Goal: Task Accomplishment & Management: Complete application form

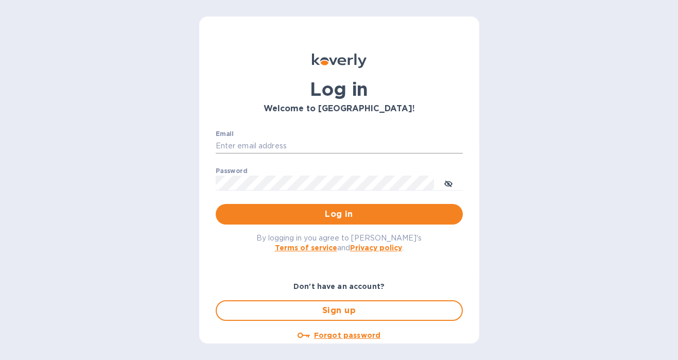
click at [311, 144] on input "Email" at bounding box center [339, 145] width 247 height 15
click at [0, 359] on com-1password-button at bounding box center [0, 360] width 0 height 0
type input "[PERSON_NAME][EMAIL_ADDRESS][PERSON_NAME][DOMAIN_NAME]"
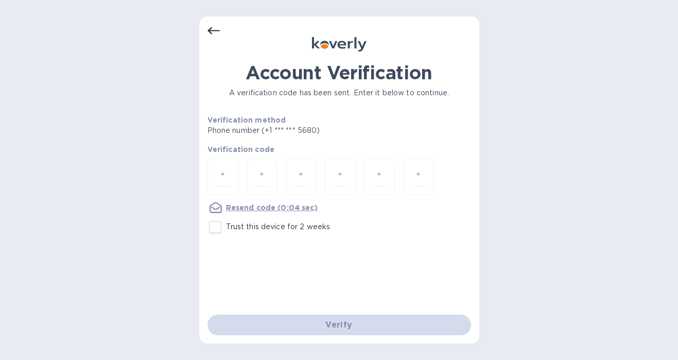
click at [212, 231] on input "Trust this device for 2 weeks" at bounding box center [215, 227] width 22 height 22
checkbox input "true"
click at [220, 180] on input "number" at bounding box center [222, 176] width 13 height 19
type input "7"
type input "2"
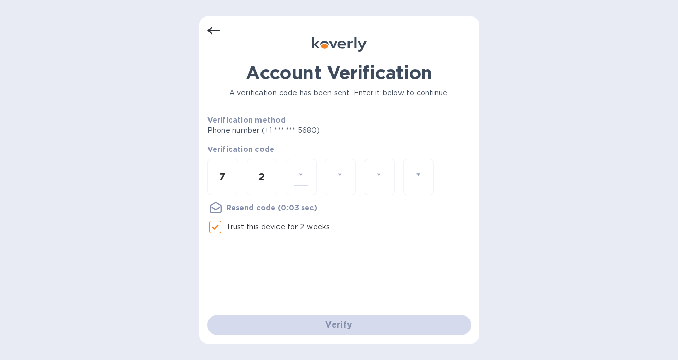
type input "2"
type input "4"
type input "9"
type input "3"
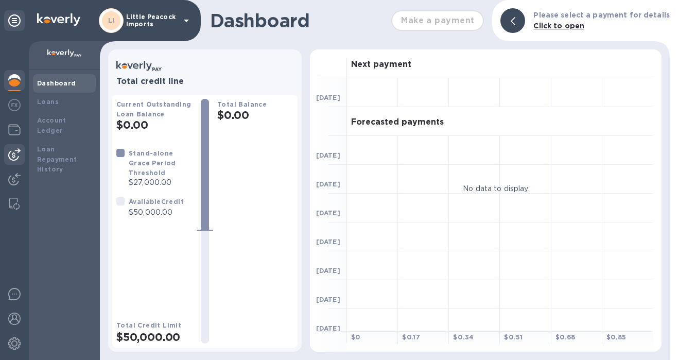
click at [19, 148] on div at bounding box center [14, 154] width 21 height 21
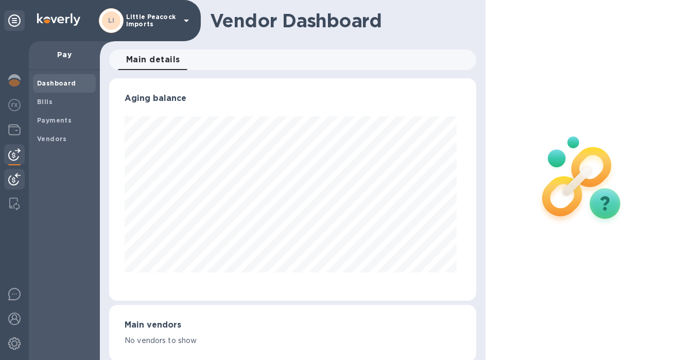
scroll to position [222, 363]
click at [51, 101] on b "Bills" at bounding box center [44, 102] width 15 height 8
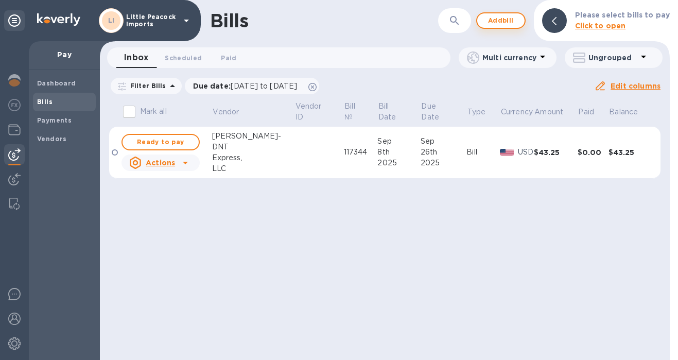
click at [499, 19] on span "Add bill" at bounding box center [500, 20] width 31 height 12
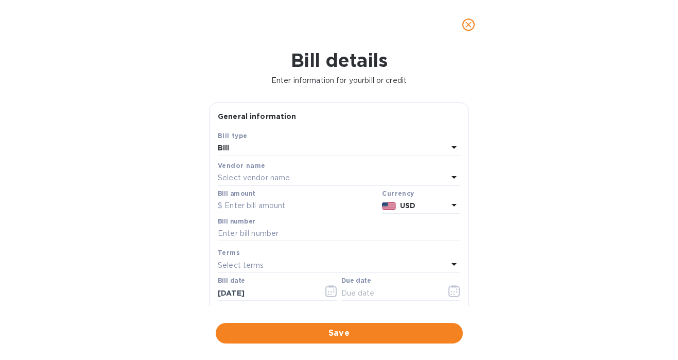
click at [294, 178] on div "Select vendor name" at bounding box center [333, 178] width 230 height 14
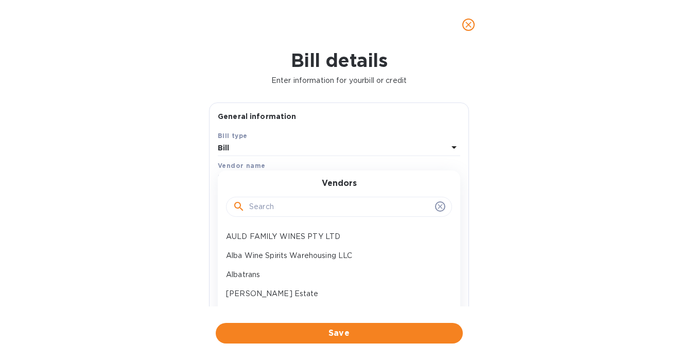
click at [281, 211] on input "text" at bounding box center [340, 206] width 182 height 15
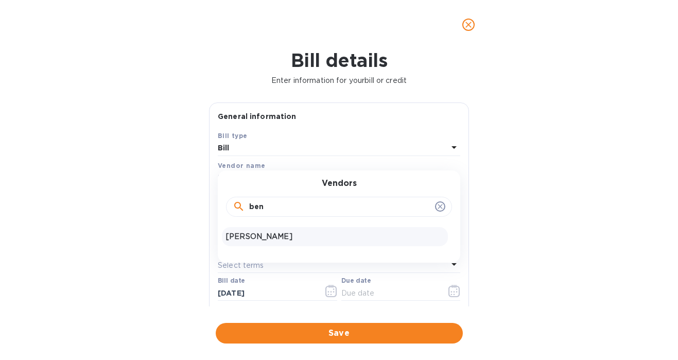
type input "ben"
click at [268, 239] on p "Ben Haines" at bounding box center [335, 236] width 218 height 11
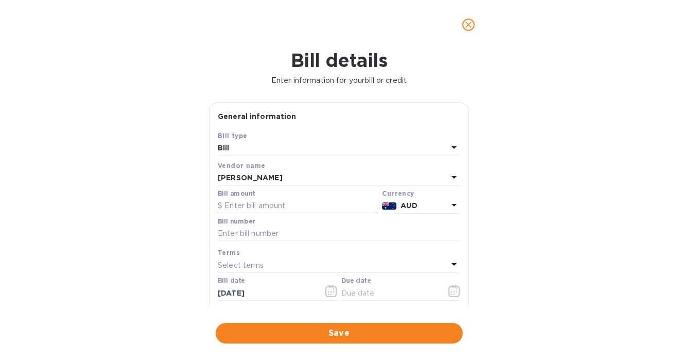
click at [279, 207] on input "text" at bounding box center [298, 205] width 160 height 15
type input "4,032"
click at [281, 239] on input "text" at bounding box center [339, 233] width 242 height 15
paste input "INV-002246"
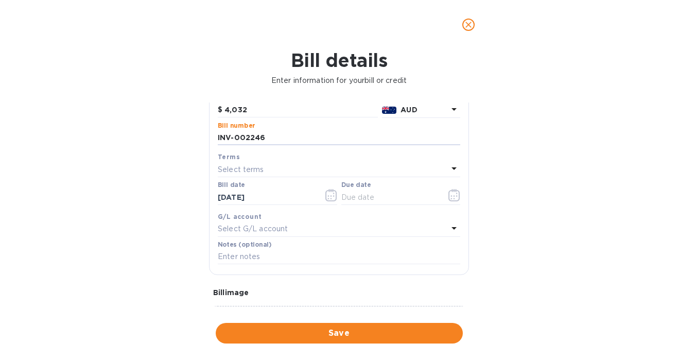
scroll to position [101, 0]
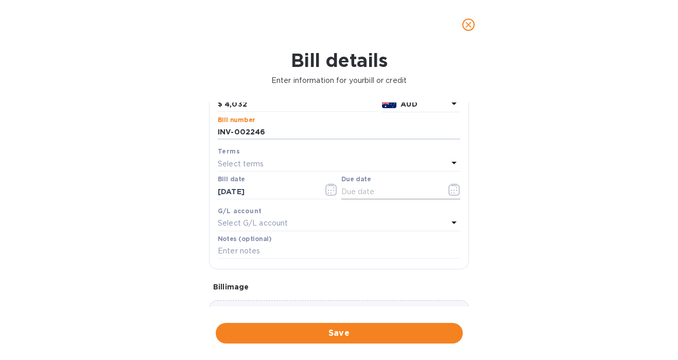
type input "INV-002246"
click at [453, 190] on icon "button" at bounding box center [454, 189] width 12 height 12
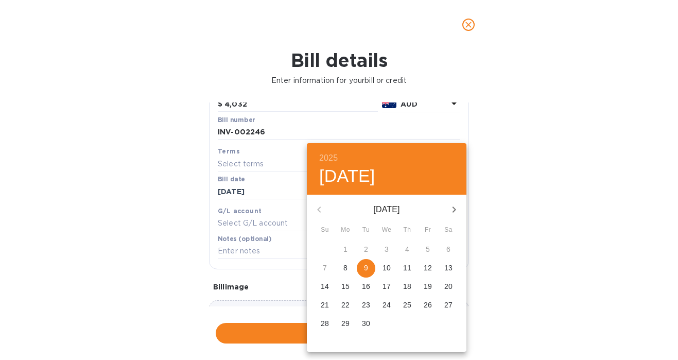
click at [370, 268] on span "9" at bounding box center [366, 268] width 19 height 10
type input "09/09/2025"
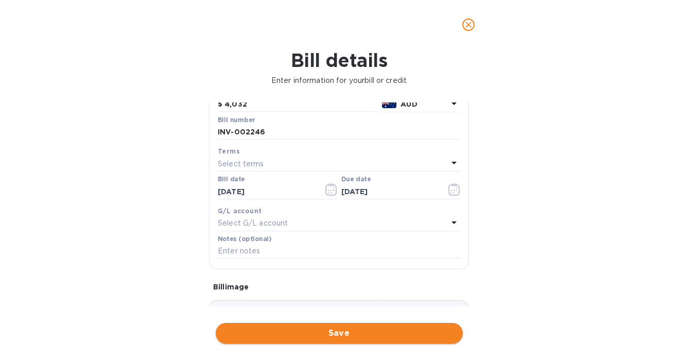
click at [380, 333] on span "Save" at bounding box center [339, 333] width 231 height 12
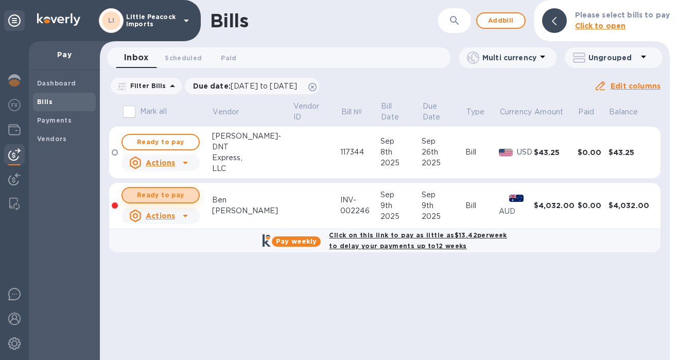
click at [177, 189] on span "Ready to pay" at bounding box center [161, 195] width 60 height 12
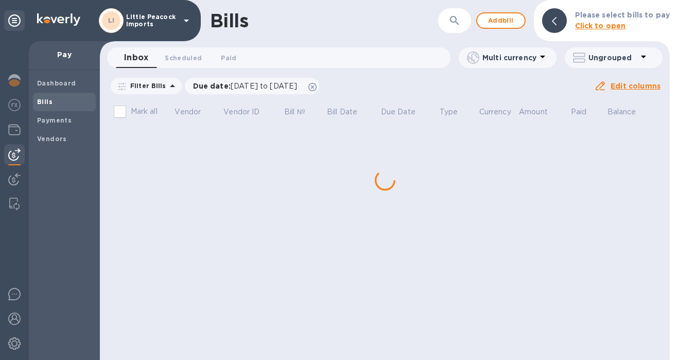
click at [186, 189] on div "Bills ​ Add bill Please select bills to pay Click to open Inbox 0 Scheduled 0 P…" at bounding box center [385, 180] width 570 height 360
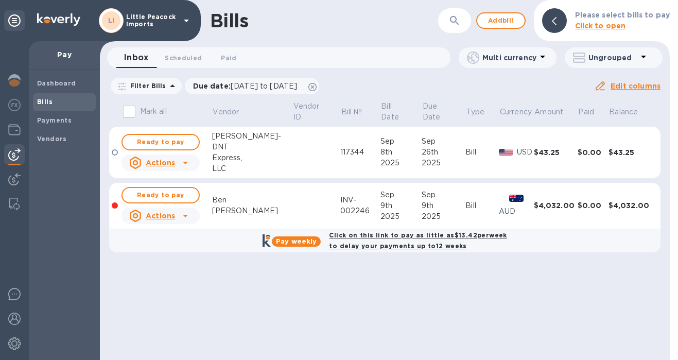
click at [186, 189] on span "Ready to pay" at bounding box center [161, 195] width 60 height 12
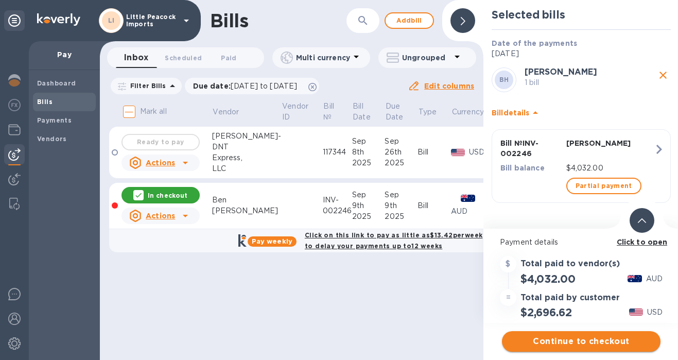
click at [586, 342] on span "Continue to checkout" at bounding box center [581, 341] width 142 height 12
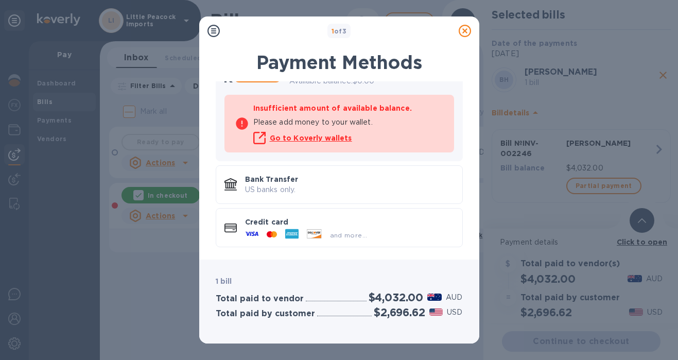
scroll to position [83, 0]
click at [330, 185] on p "US banks only." at bounding box center [349, 190] width 209 height 11
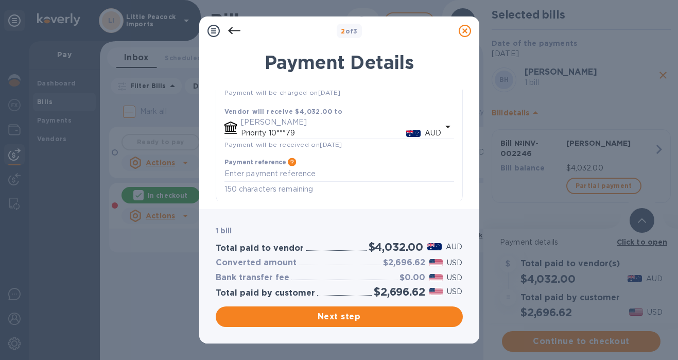
scroll to position [0, 0]
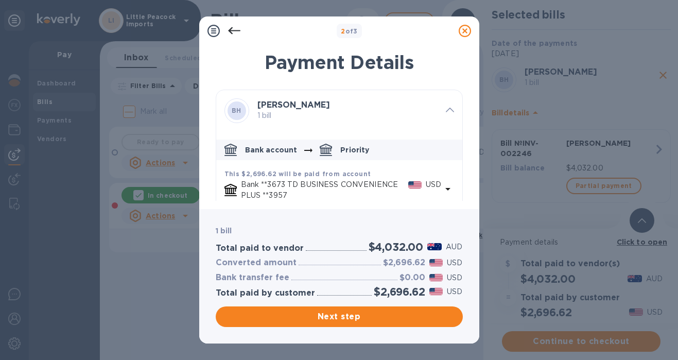
click at [235, 30] on icon at bounding box center [234, 30] width 12 height 7
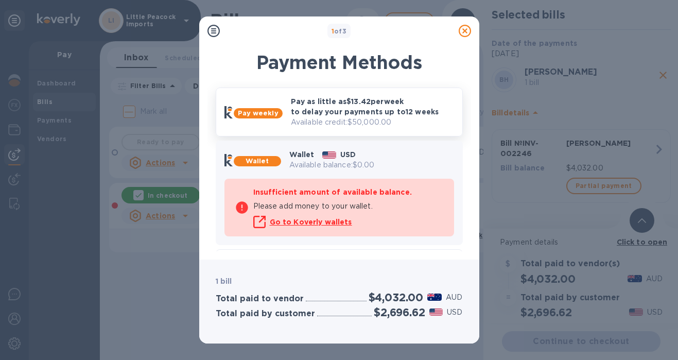
click at [313, 111] on p "Pay as little as $13.42 per week to delay your payments up to 12 weeks" at bounding box center [372, 106] width 163 height 21
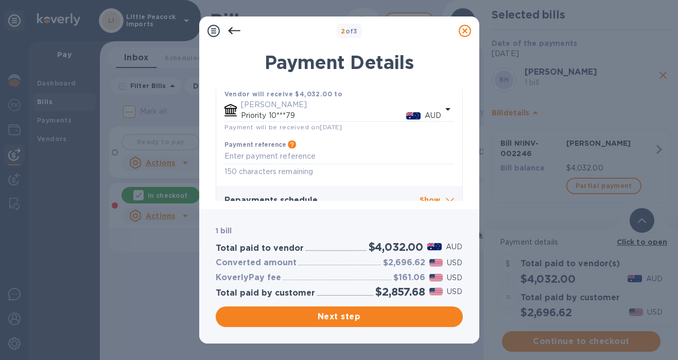
scroll to position [304, 0]
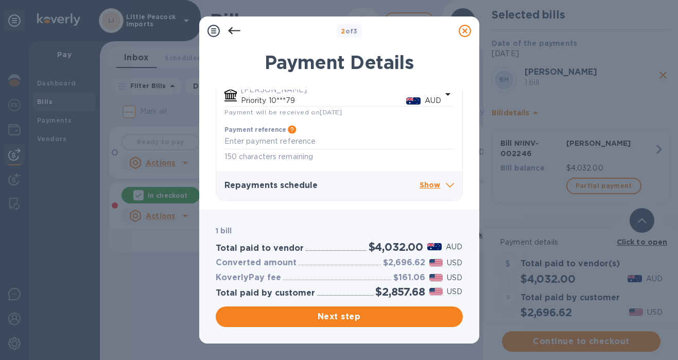
click at [446, 183] on icon at bounding box center [450, 185] width 8 height 5
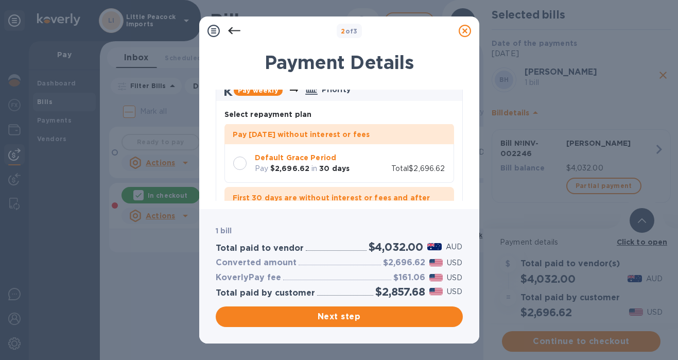
scroll to position [0, 0]
click at [238, 164] on div at bounding box center [239, 163] width 13 height 13
click at [401, 320] on span "Next step" at bounding box center [339, 316] width 231 height 12
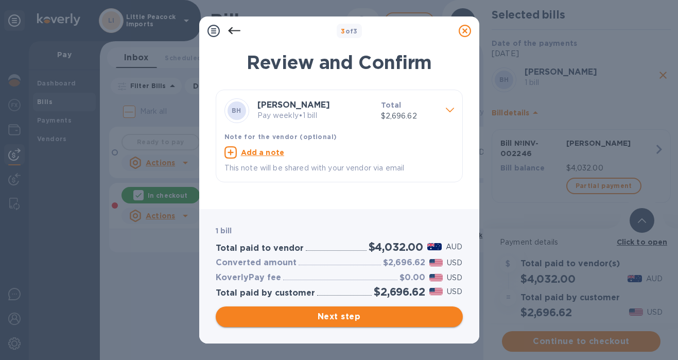
click at [382, 314] on span "Next step" at bounding box center [339, 316] width 231 height 12
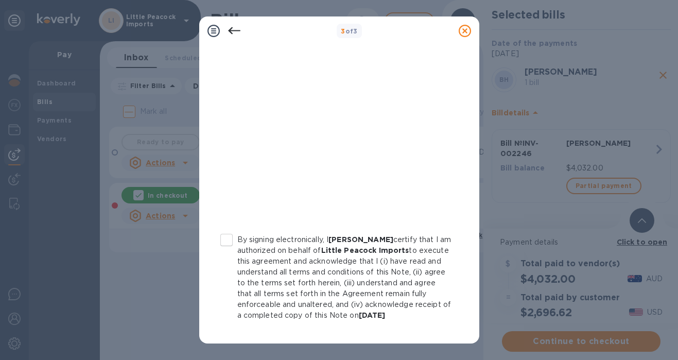
scroll to position [226, 0]
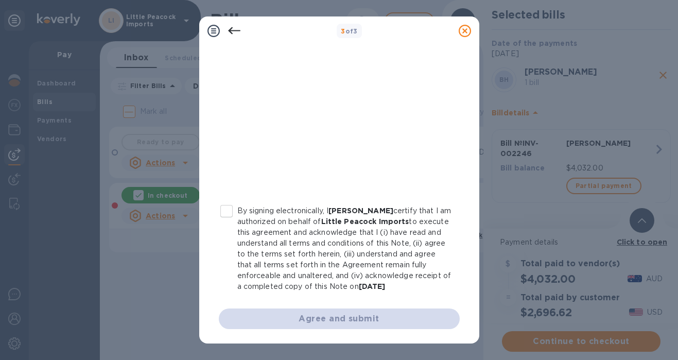
click at [225, 200] on input "By signing electronically, I Gordon Little certify that I am authorized on beha…" at bounding box center [227, 211] width 22 height 22
checkbox input "true"
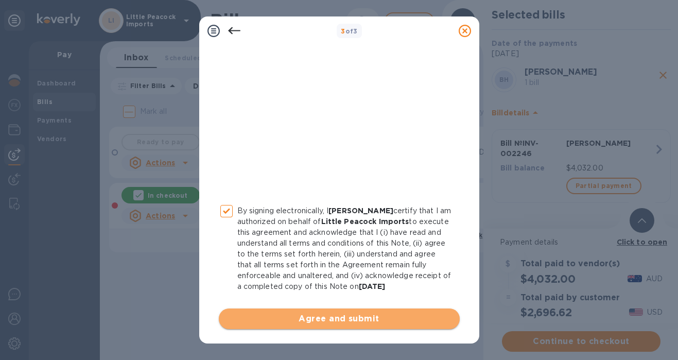
click at [379, 320] on span "Agree and submit" at bounding box center [339, 318] width 224 height 12
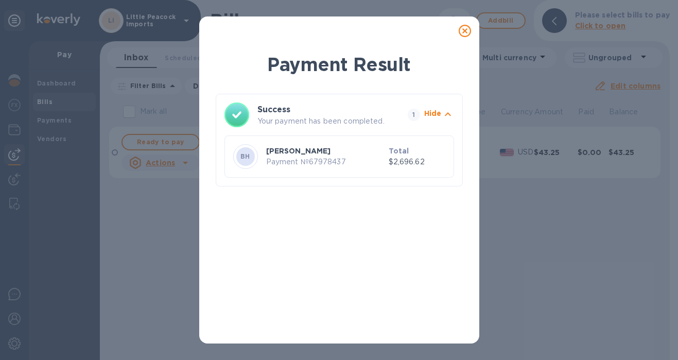
click at [464, 31] on icon at bounding box center [465, 31] width 12 height 12
